Goal: Find contact information: Obtain details needed to contact an individual or organization

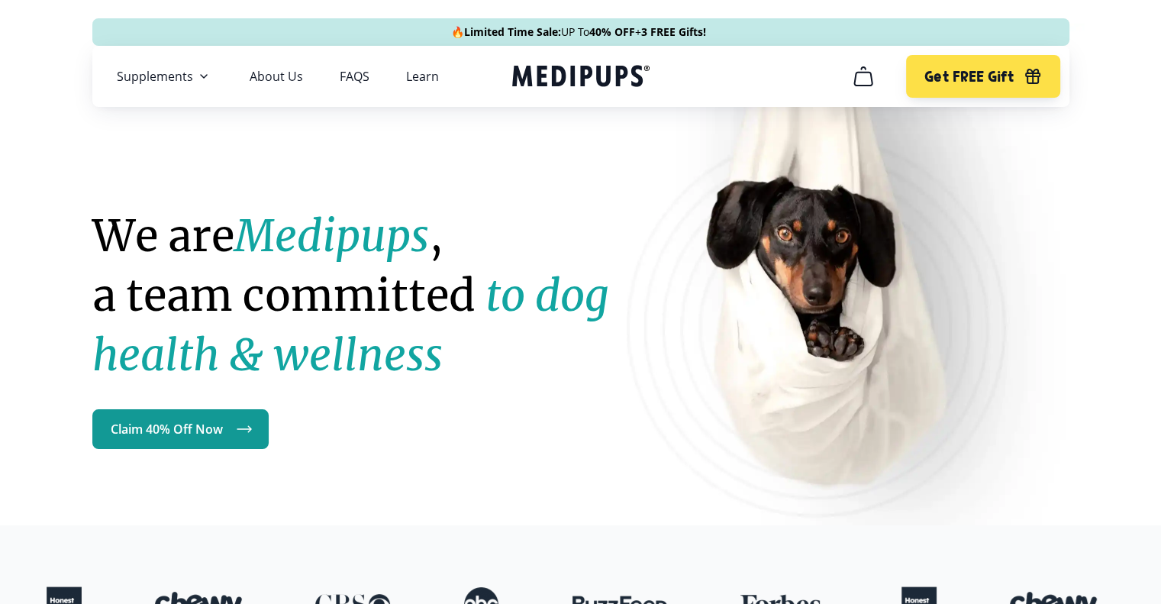
click at [859, 79] on icon "cart" at bounding box center [863, 76] width 24 height 24
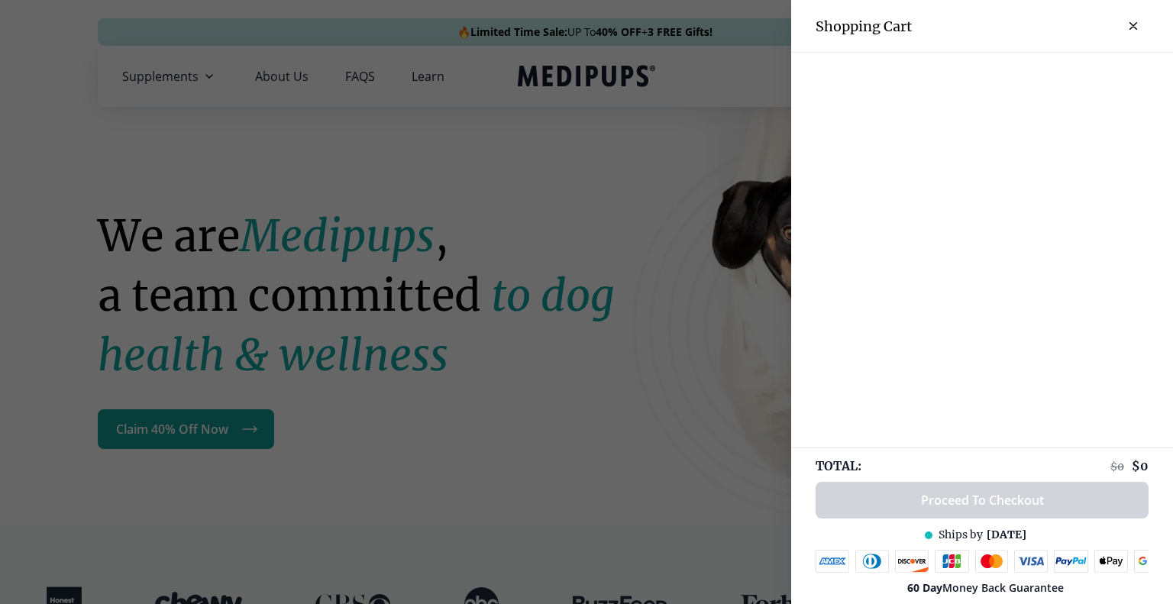
click at [1129, 22] on icon "close-cart" at bounding box center [1133, 26] width 8 height 8
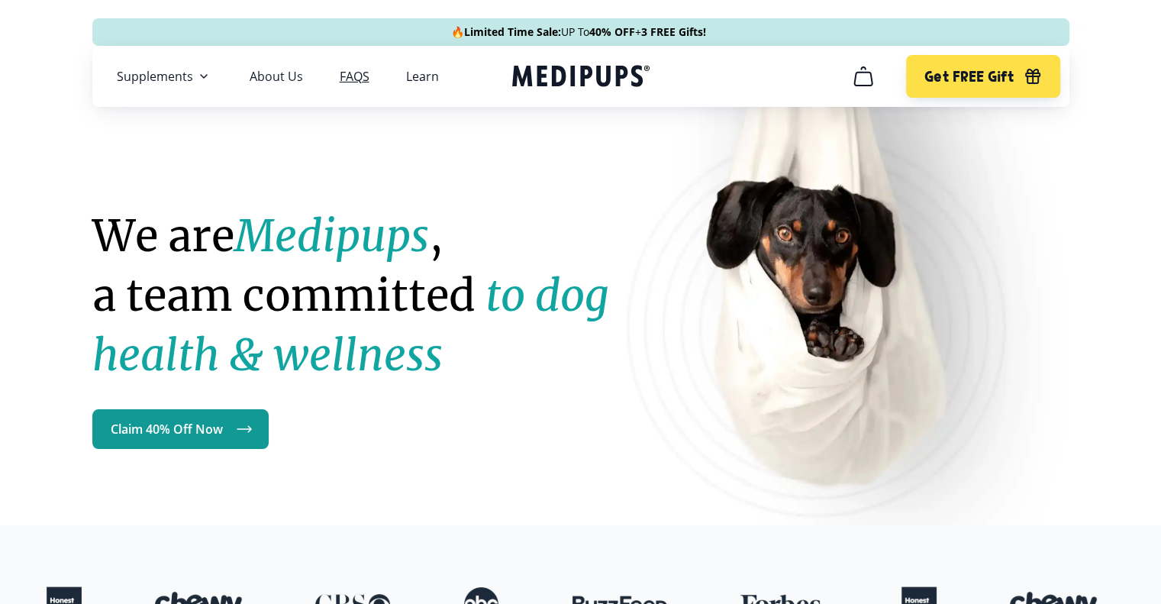
click at [357, 79] on link "FAQS" at bounding box center [355, 76] width 30 height 15
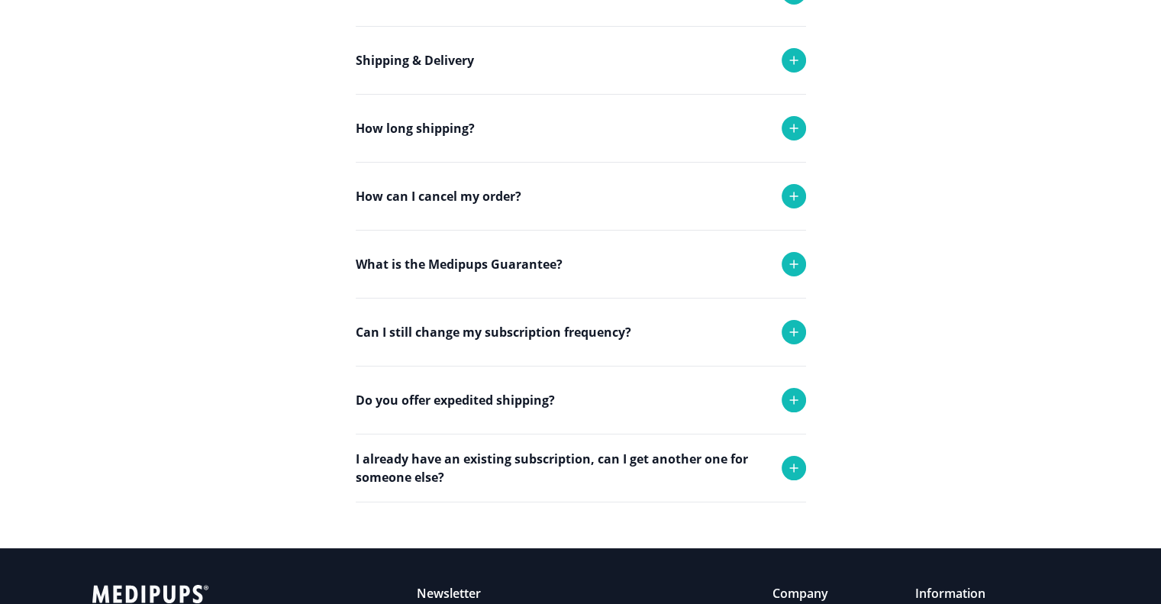
scroll to position [305, 0]
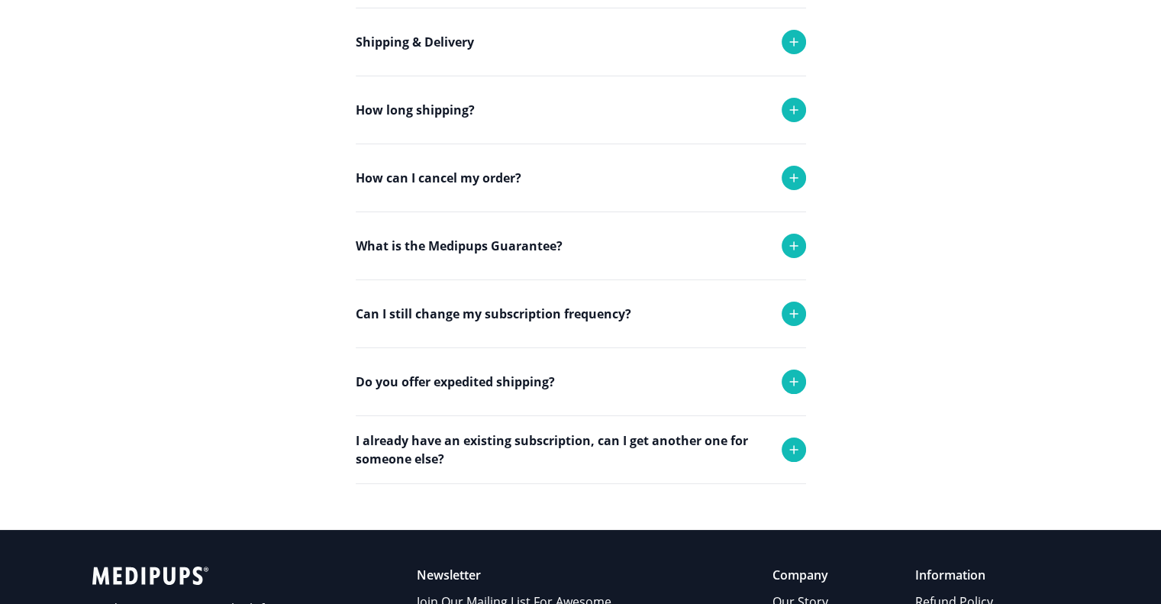
click at [794, 179] on icon at bounding box center [794, 178] width 8 height 8
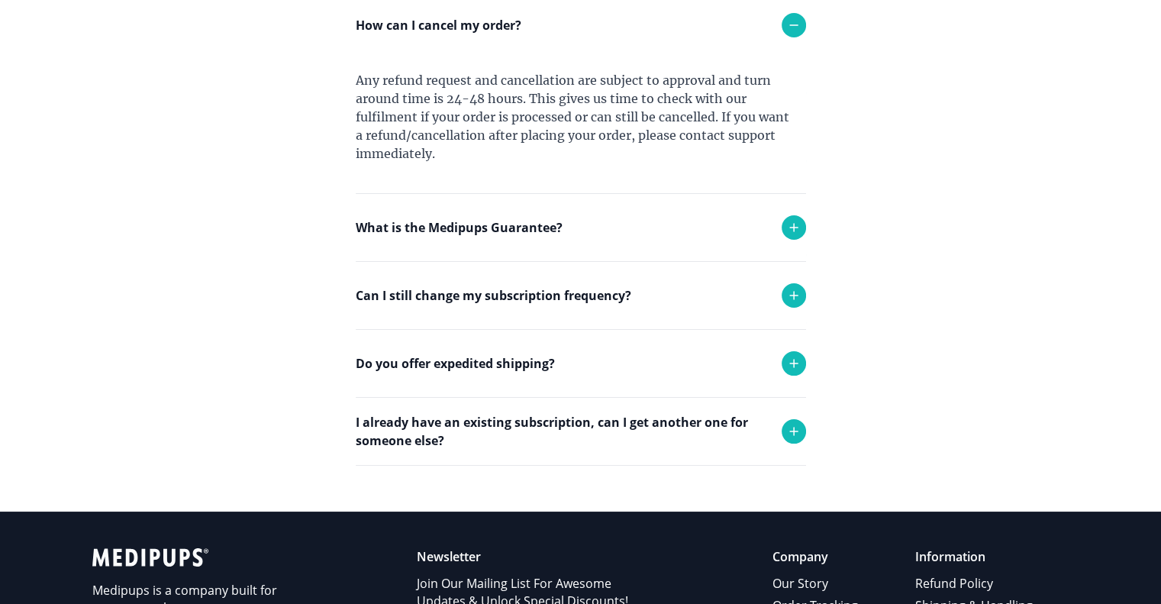
scroll to position [535, 0]
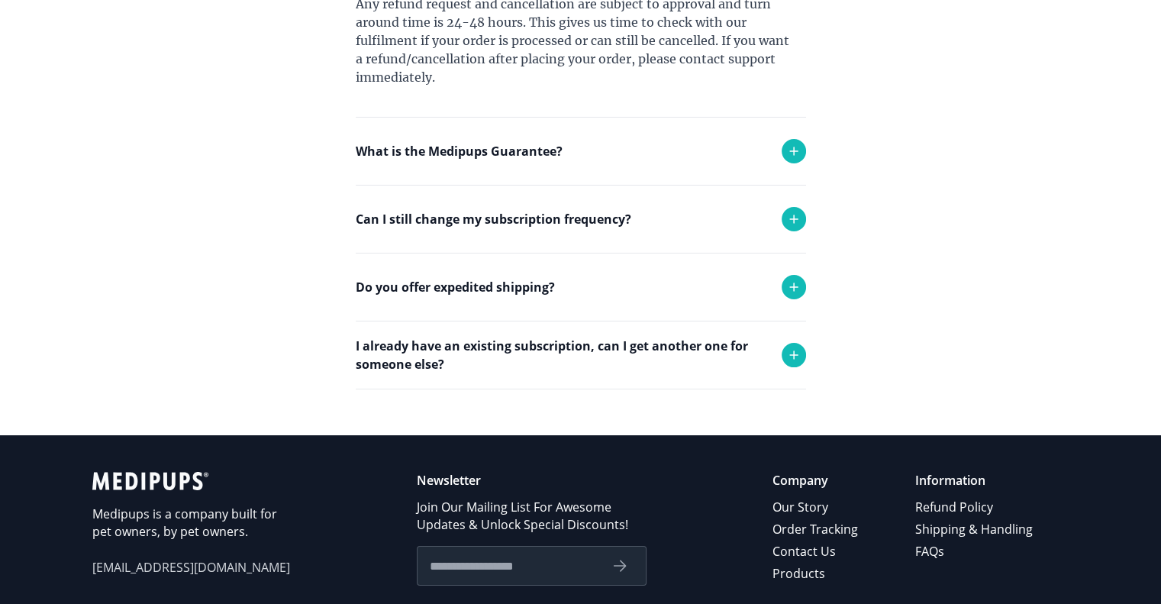
click at [794, 150] on icon at bounding box center [794, 151] width 8 height 8
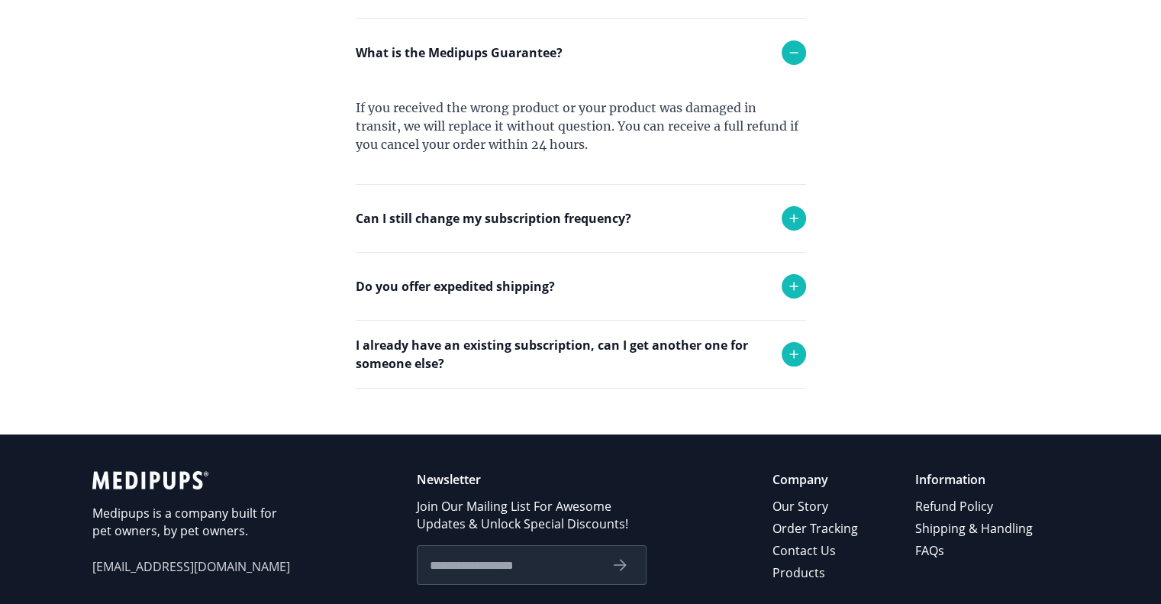
scroll to position [687, 0]
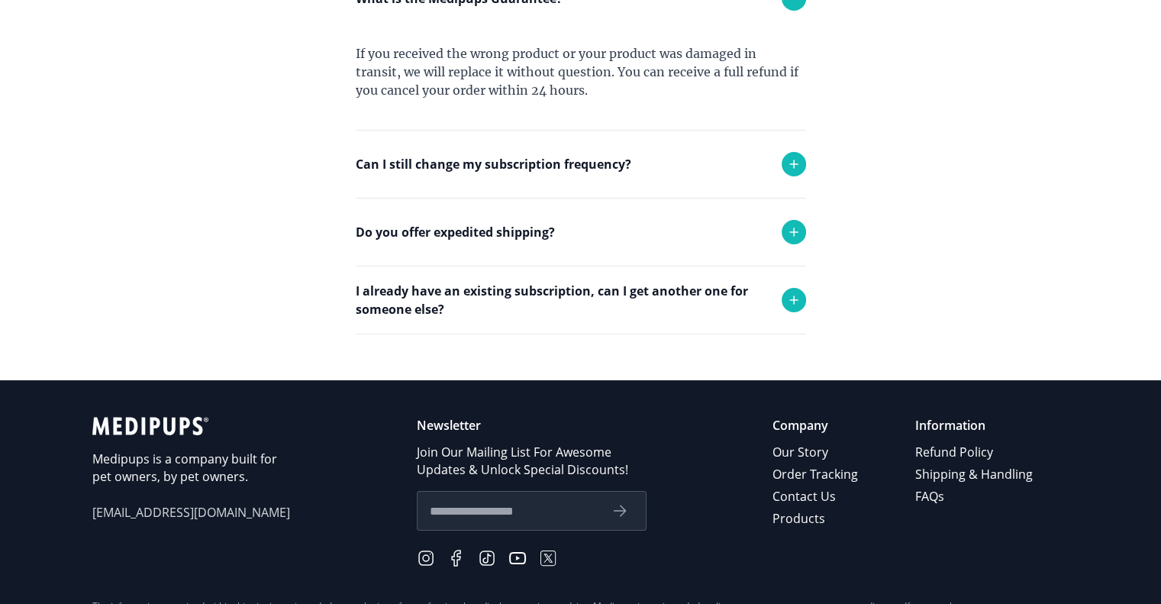
click at [790, 164] on icon at bounding box center [794, 164] width 18 height 18
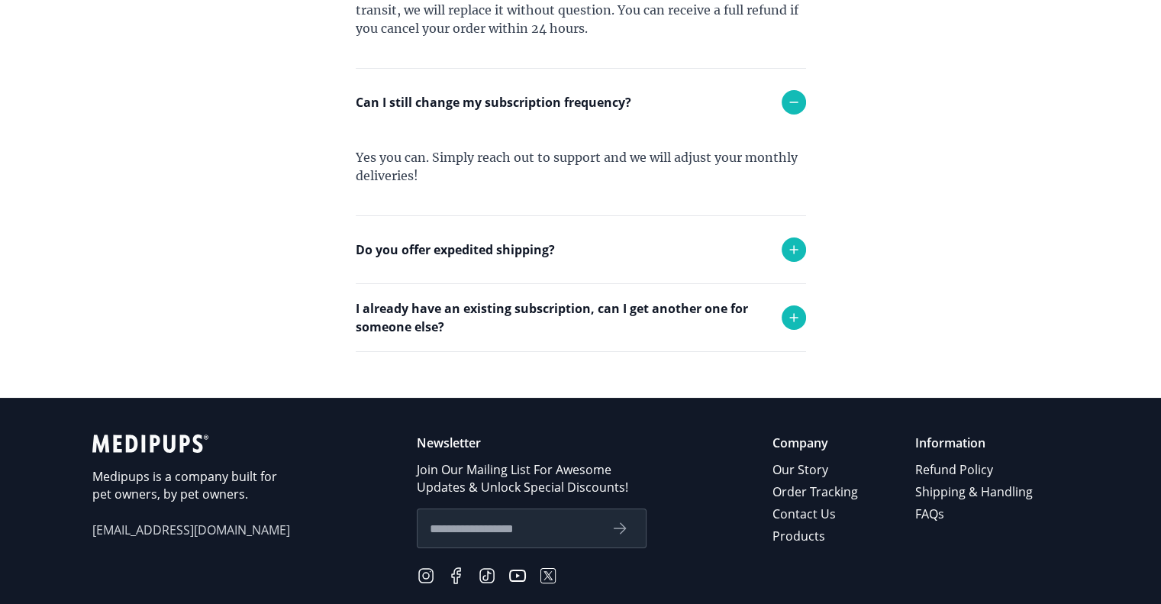
scroll to position [877, 0]
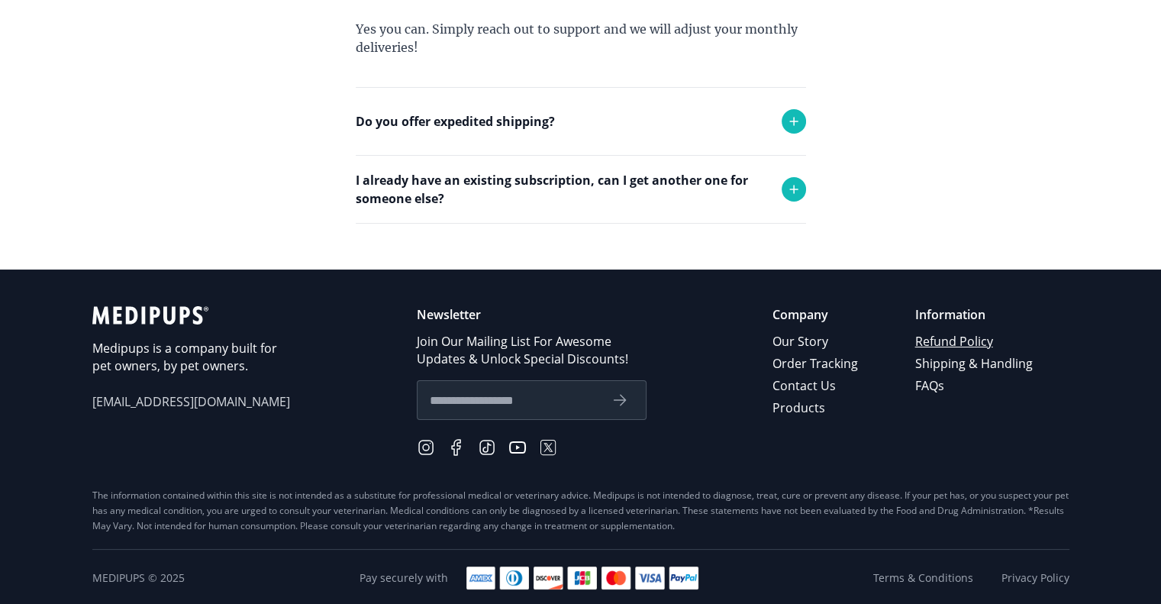
click at [954, 340] on link "Refund Policy" at bounding box center [976, 342] width 120 height 22
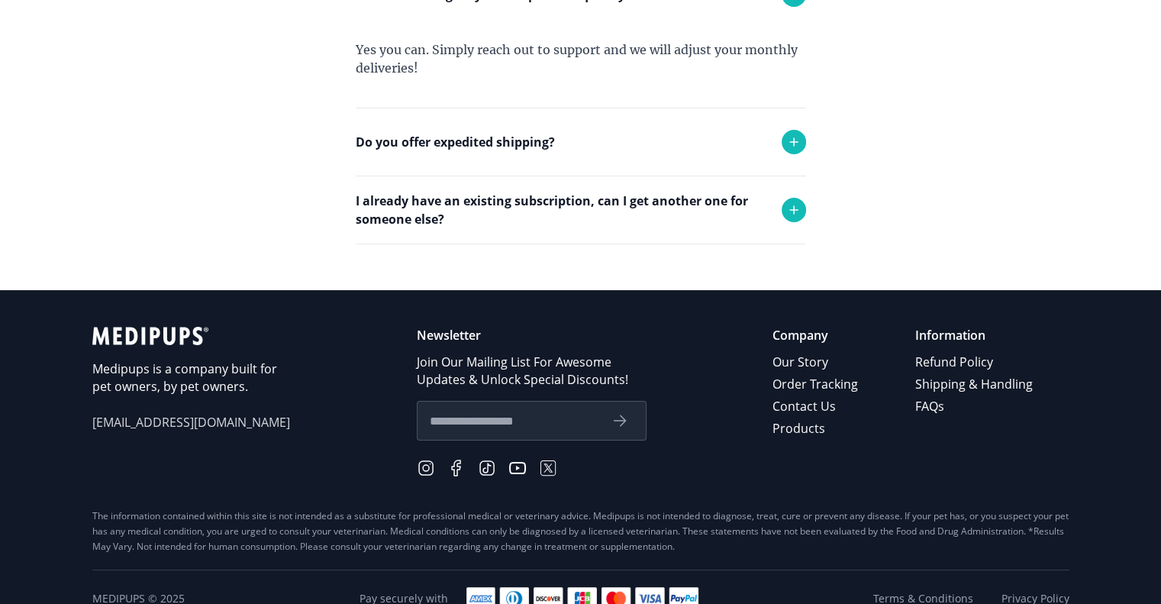
scroll to position [1317, 0]
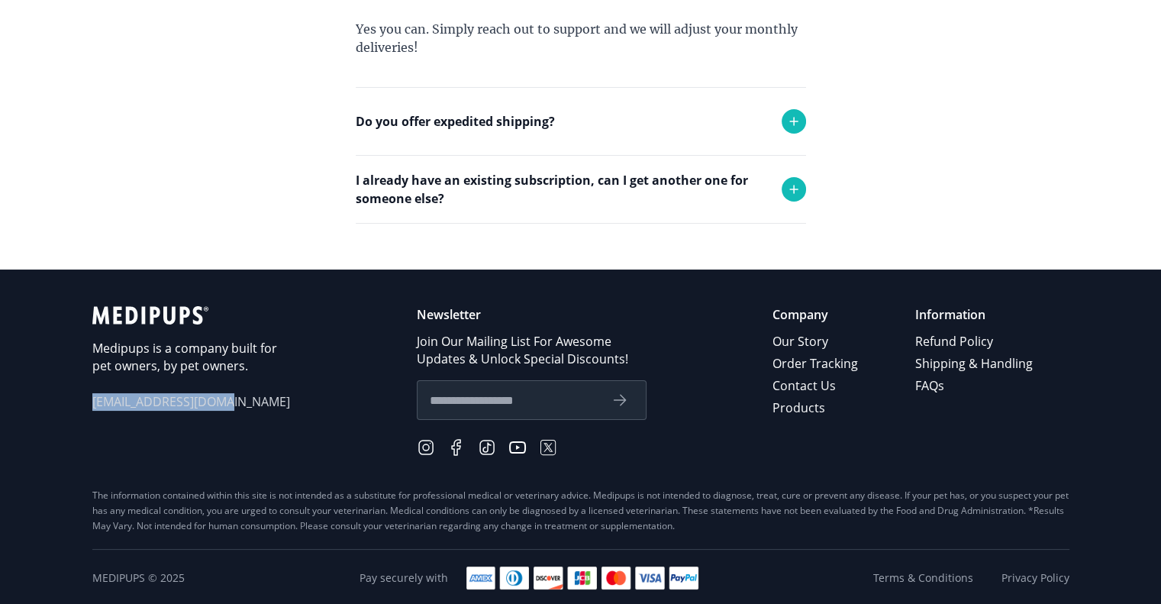
drag, startPoint x: 92, startPoint y: 399, endPoint x: 266, endPoint y: 384, distance: 174.0
click at [266, 384] on div "Medipups is a company built for pet owners, by pet owners. [EMAIL_ADDRESS][DOMA…" at bounding box center [191, 382] width 199 height 153
copy span "[EMAIL_ADDRESS][DOMAIN_NAME]"
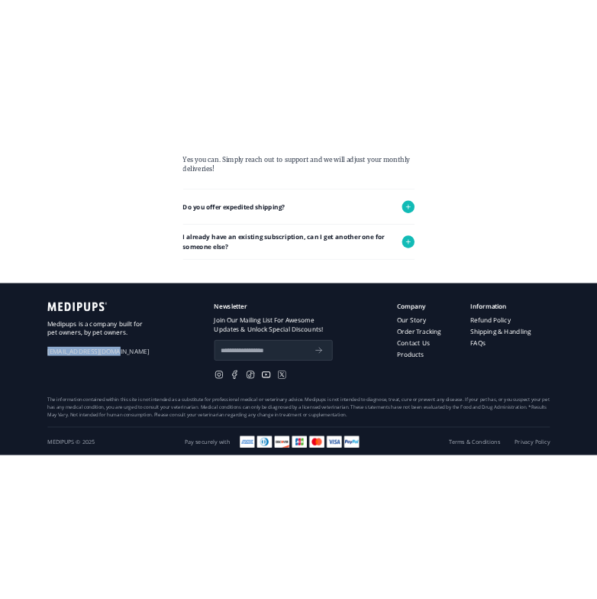
scroll to position [1271, 0]
